Goal: Task Accomplishment & Management: Manage account settings

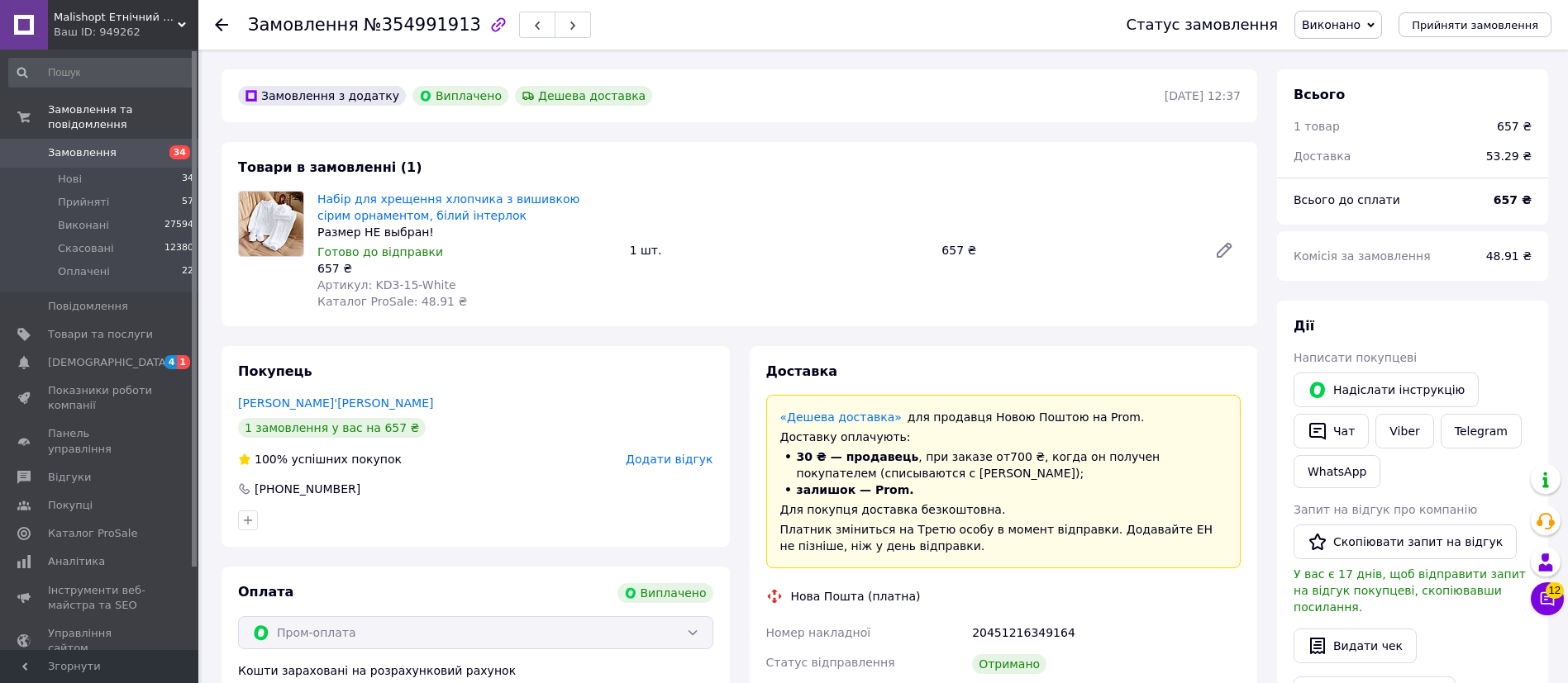
scroll to position [14, 0]
click at [86, 327] on span "Товари та послуги" at bounding box center [100, 334] width 105 height 15
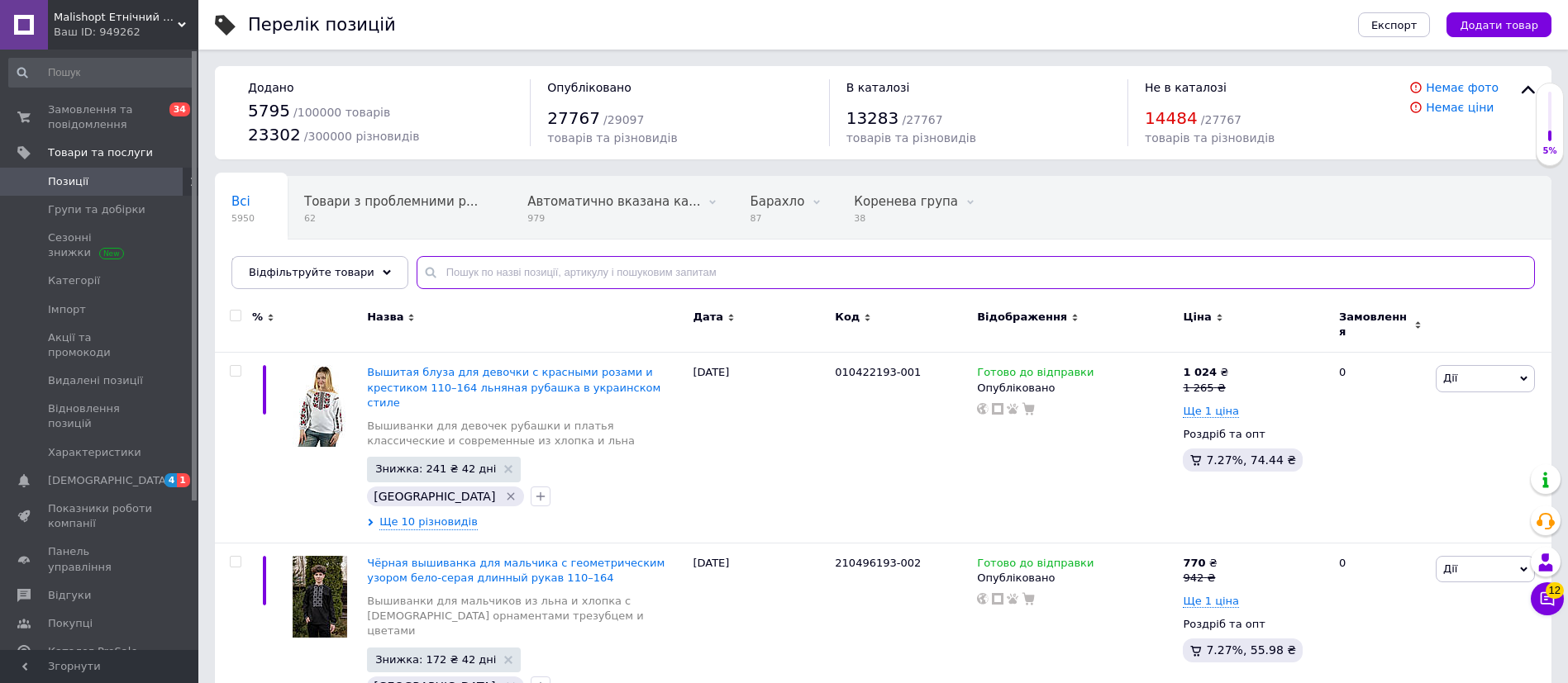
click at [538, 276] on input "text" at bounding box center [975, 273] width 1118 height 33
click at [490, 276] on input "text" at bounding box center [975, 273] width 1118 height 33
click at [508, 273] on input "text" at bounding box center [975, 273] width 1118 height 33
paste input "Маргаритка"
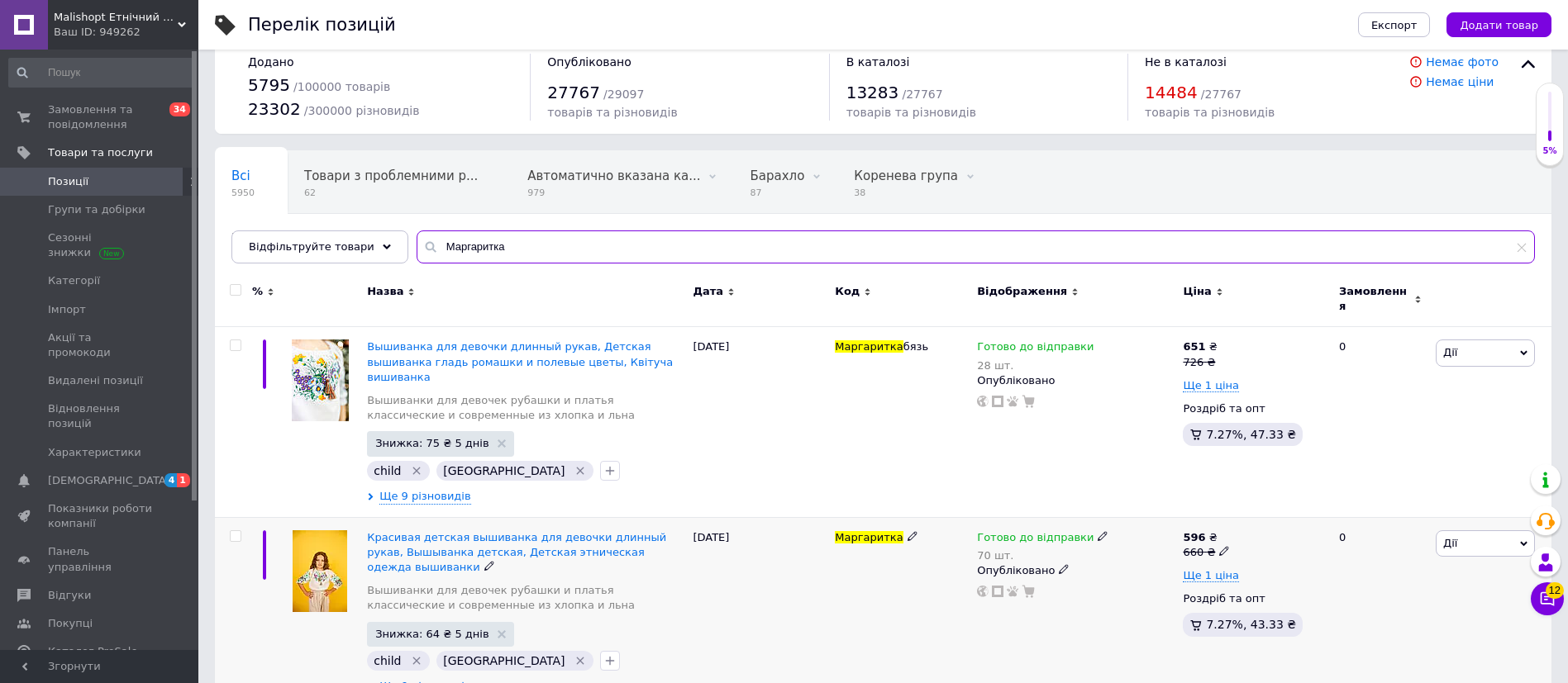
scroll to position [26, 0]
type input "Маргаритка"
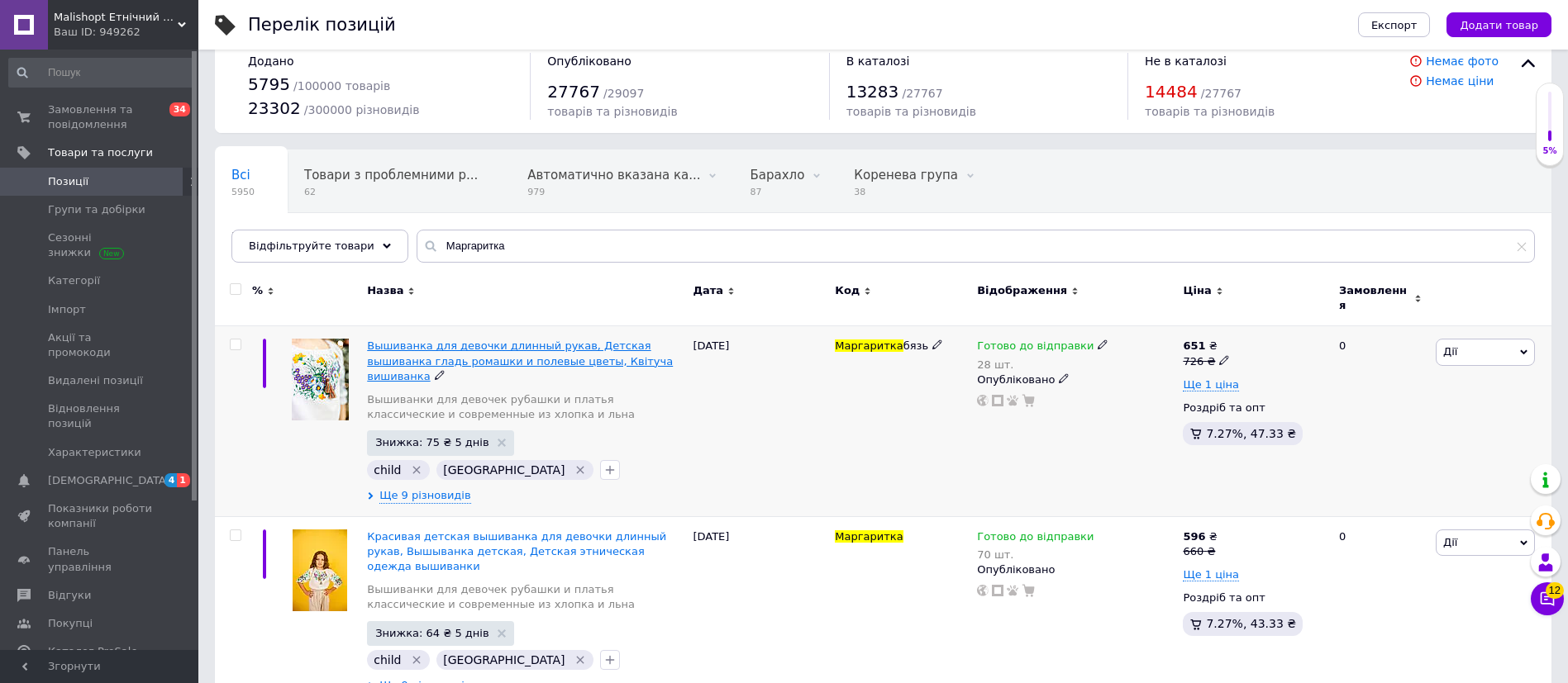
click at [420, 344] on span "Вышиванка для девочки длинный рукав, Детская вышиванка гладь ромашки и полевые …" at bounding box center [519, 360] width 306 height 42
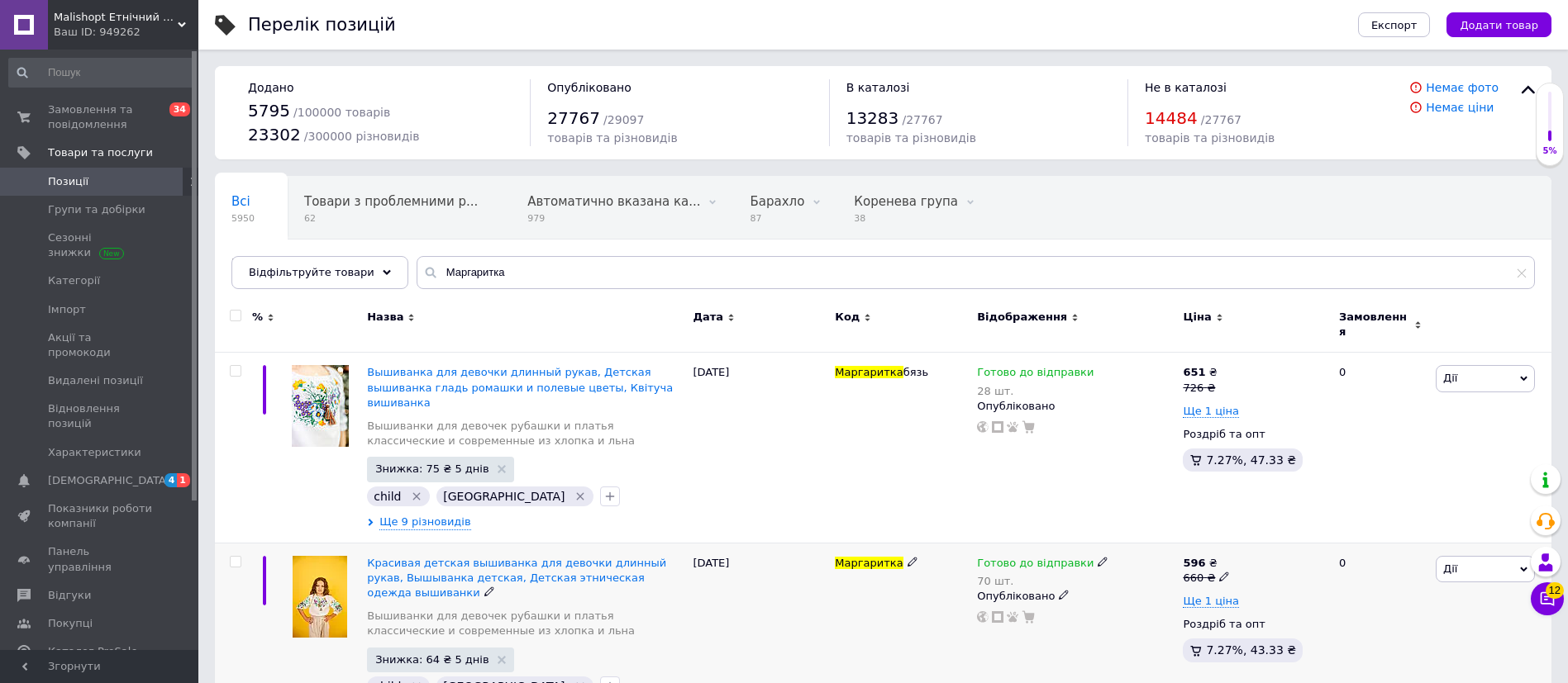
scroll to position [26, 0]
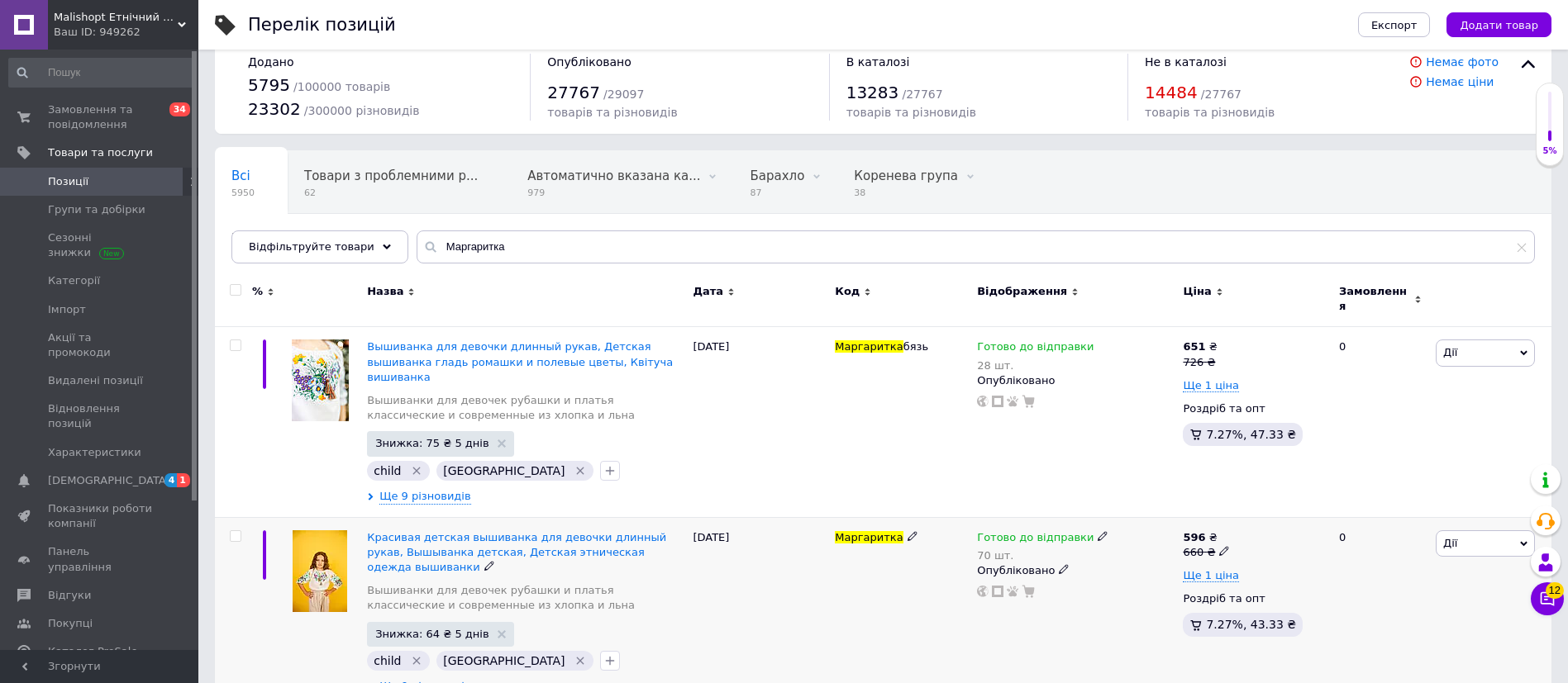
click at [430, 679] on span "Ще 9 різновидів" at bounding box center [425, 686] width 91 height 15
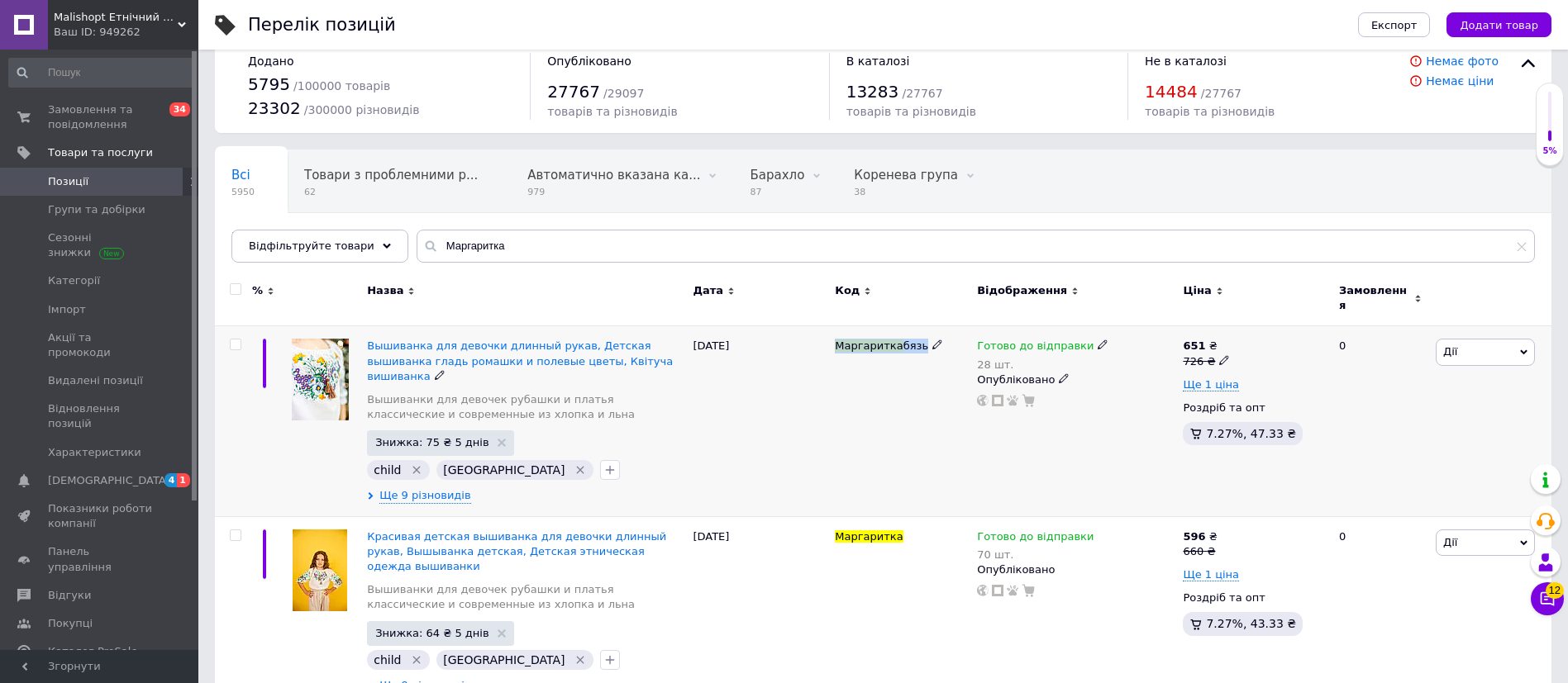
drag, startPoint x: 926, startPoint y: 359, endPoint x: 835, endPoint y: 338, distance: 93.4
click at [835, 338] on div "Маргаритка бязь" at bounding box center [901, 421] width 142 height 190
copy div "Маргаритка бязь"
